Goal: Task Accomplishment & Management: Manage account settings

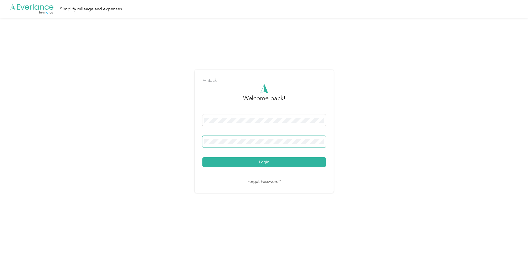
click at [202, 157] on button "Login" at bounding box center [263, 162] width 123 height 10
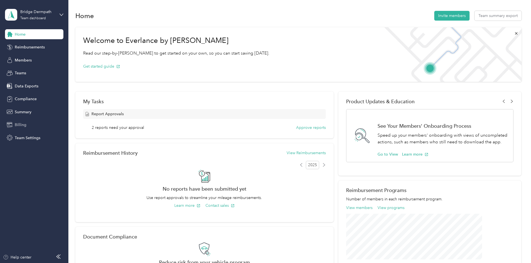
click at [24, 124] on span "Billing" at bounding box center [21, 125] width 12 height 6
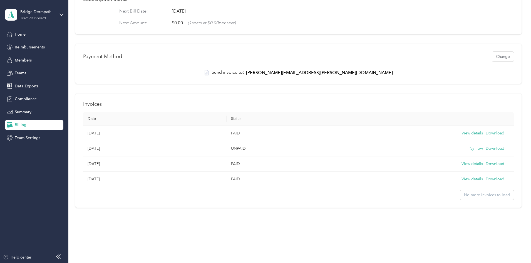
scroll to position [83, 0]
click at [506, 153] on div "Plans Update yearly (Seats: 1 ) $0.00 / user / year Current plan Subscription S…" at bounding box center [298, 74] width 446 height 266
